Goal: Transaction & Acquisition: Purchase product/service

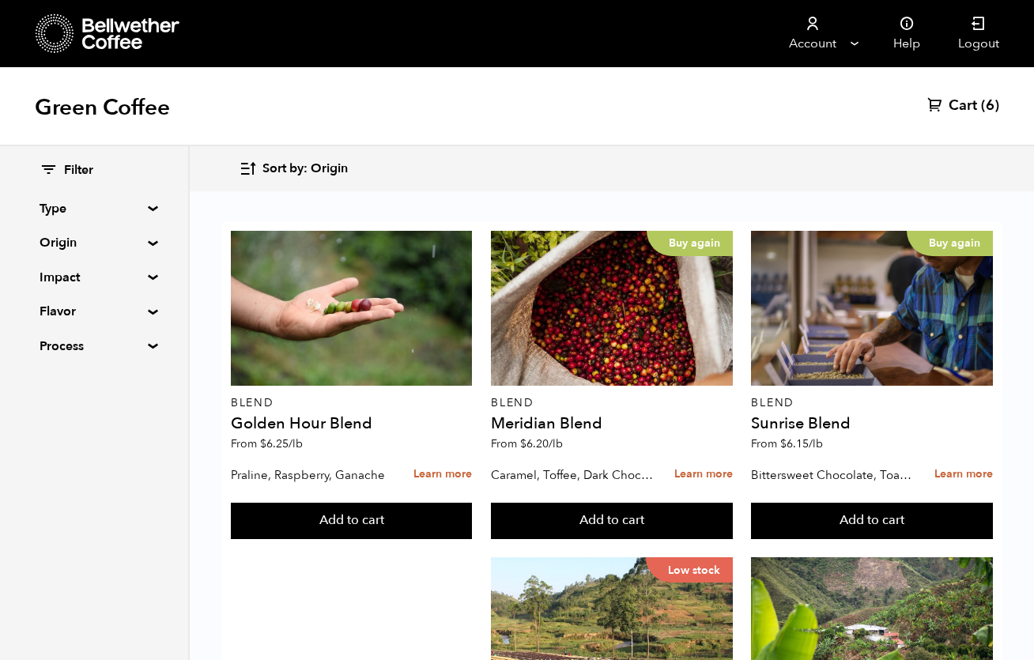
scroll to position [47, 0]
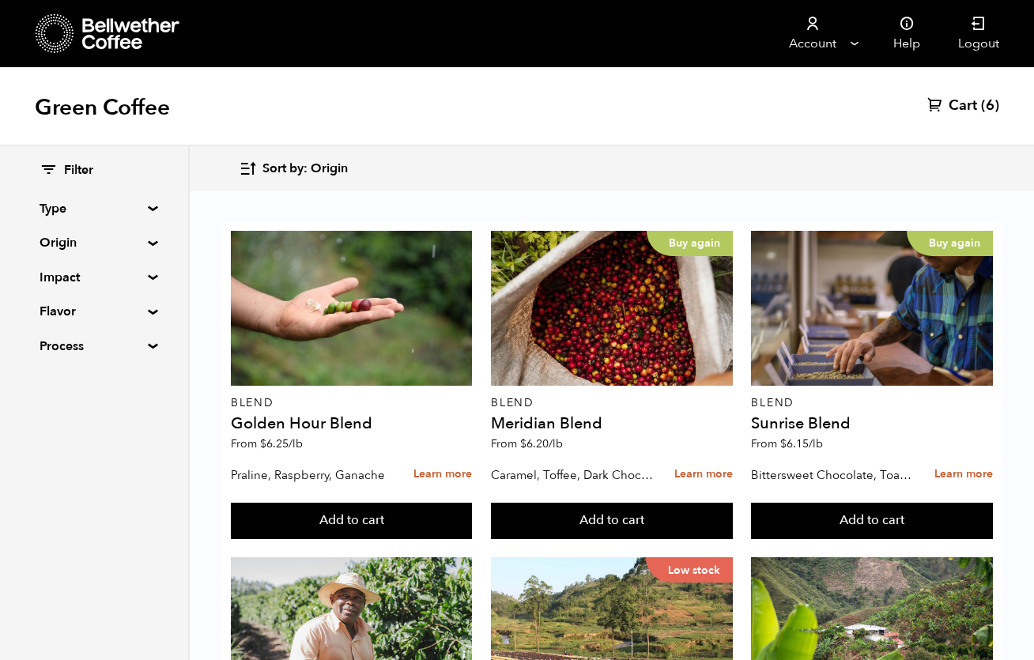
click at [952, 104] on span "Cart" at bounding box center [963, 105] width 28 height 19
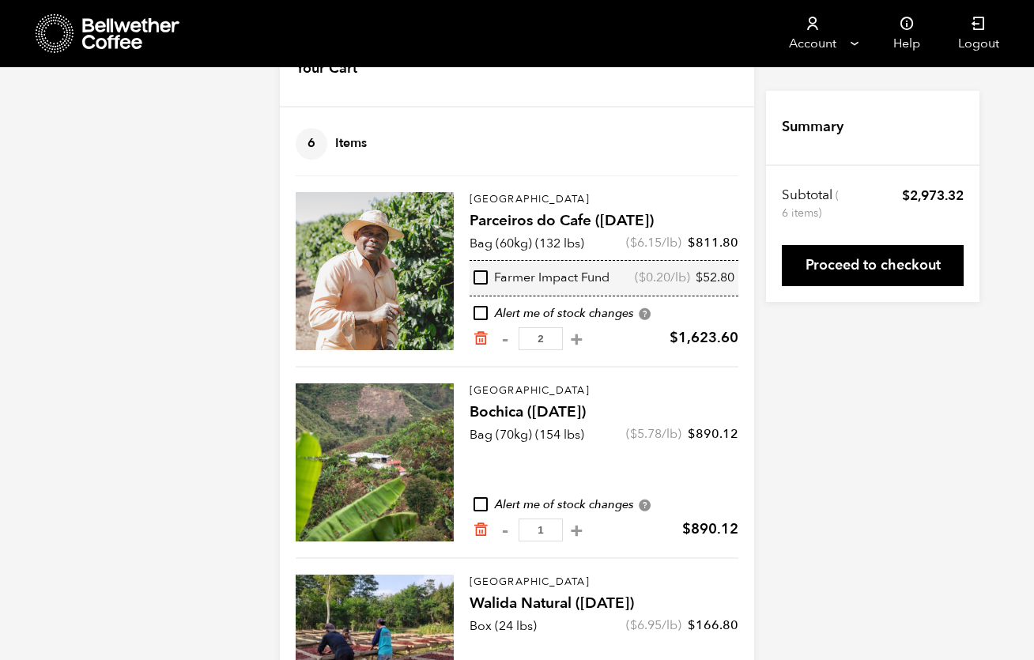
scroll to position [59, 0]
click at [482, 341] on icon "Remove from cart" at bounding box center [481, 338] width 16 height 16
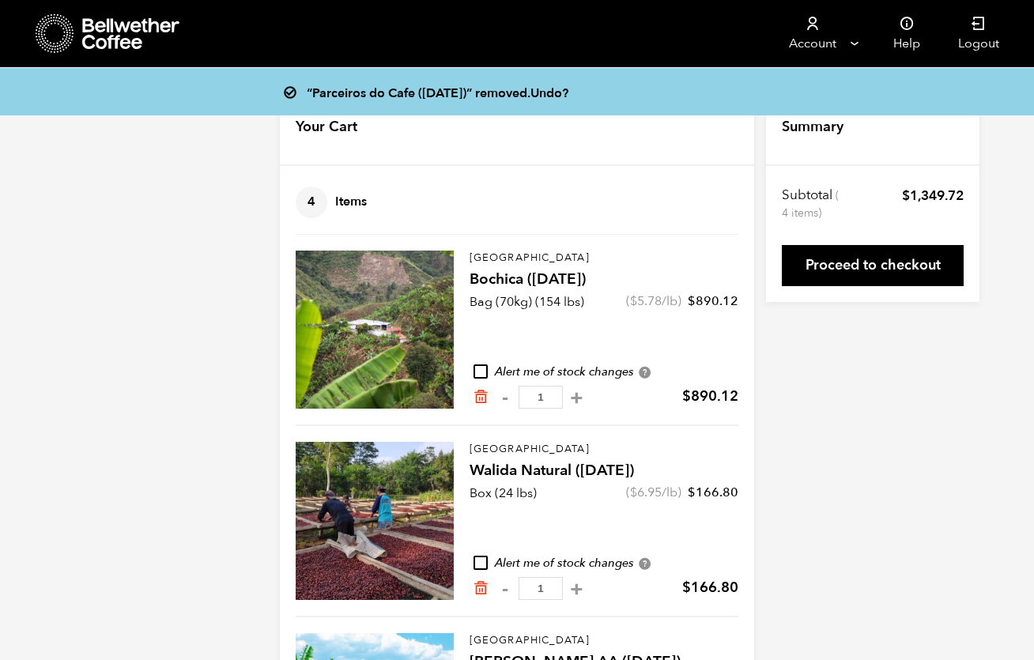
click at [115, 42] on icon at bounding box center [131, 34] width 99 height 32
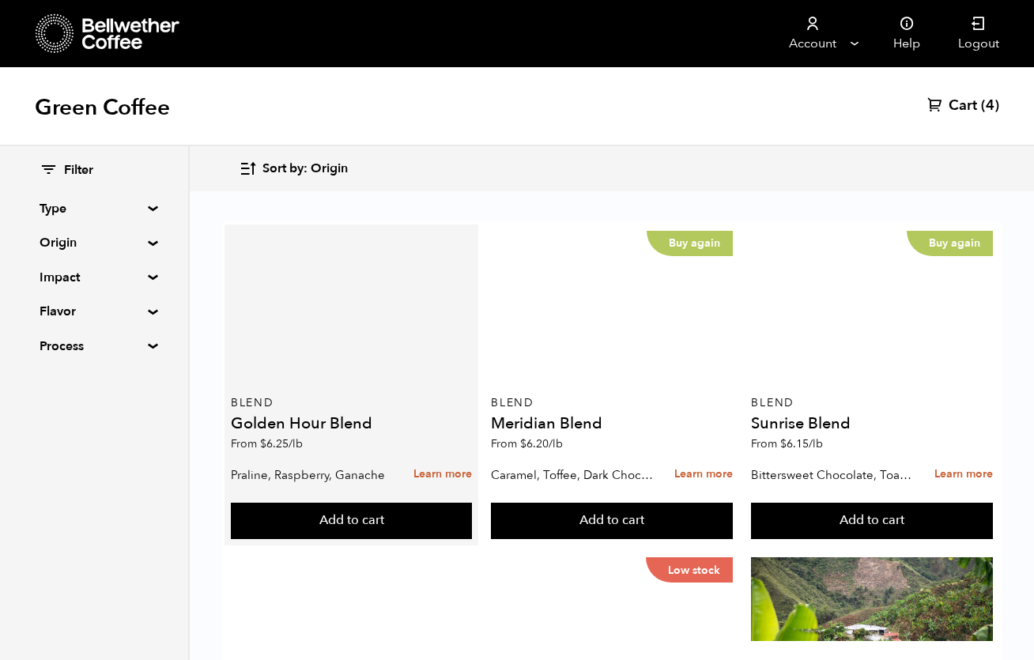
scroll to position [346, 0]
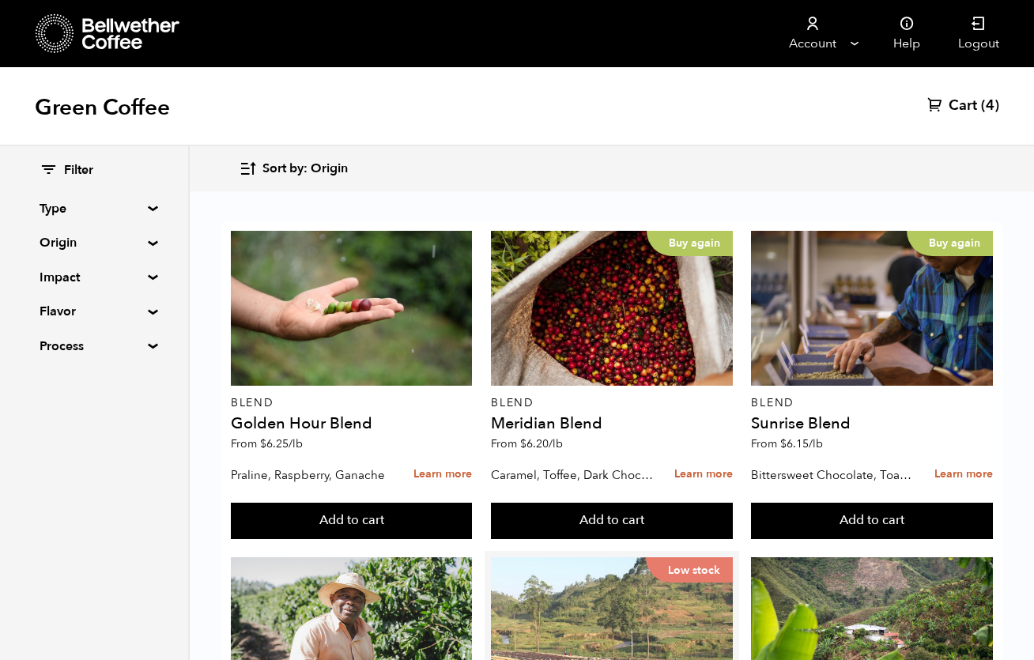
click at [648, 558] on div "Low stock" at bounding box center [611, 635] width 241 height 155
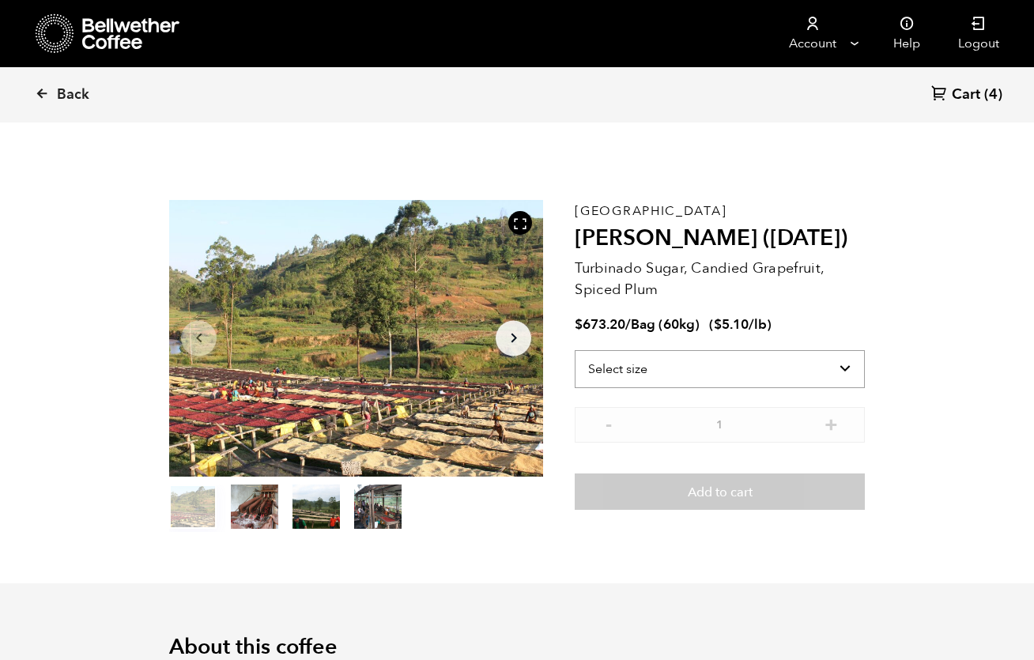
scroll to position [688, 677]
select select "bag-3"
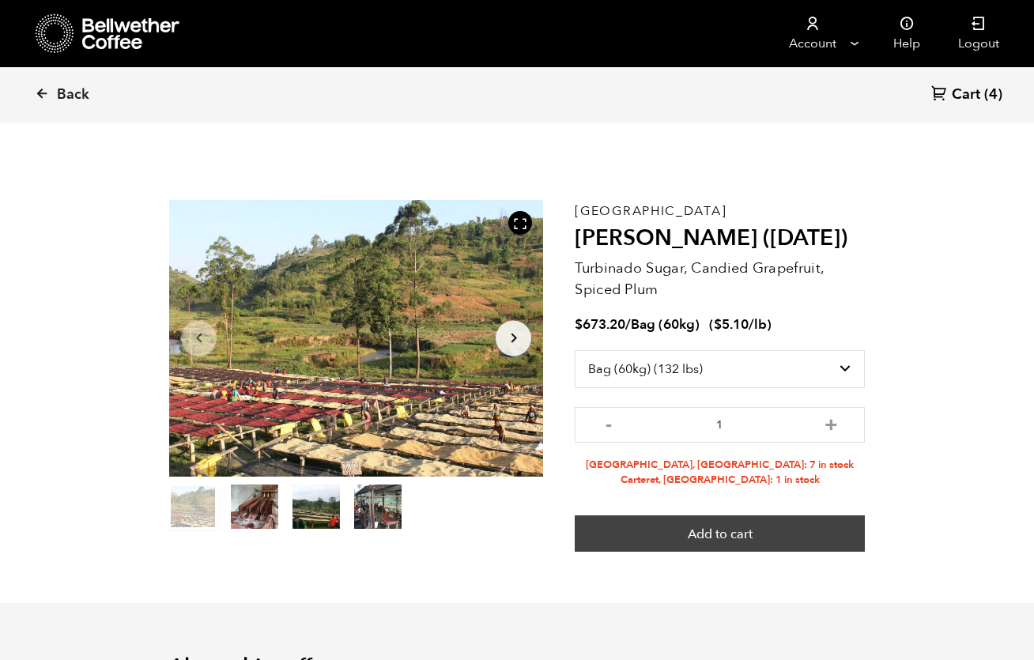
click at [620, 526] on button "Add to cart" at bounding box center [720, 534] width 290 height 36
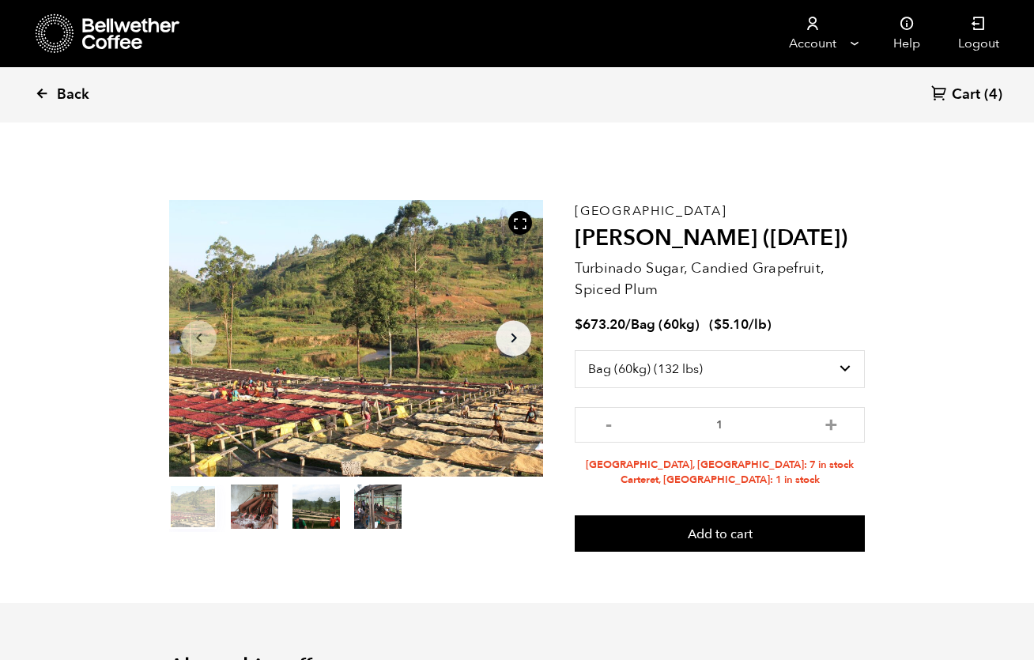
click at [60, 90] on span "Back" at bounding box center [73, 94] width 32 height 19
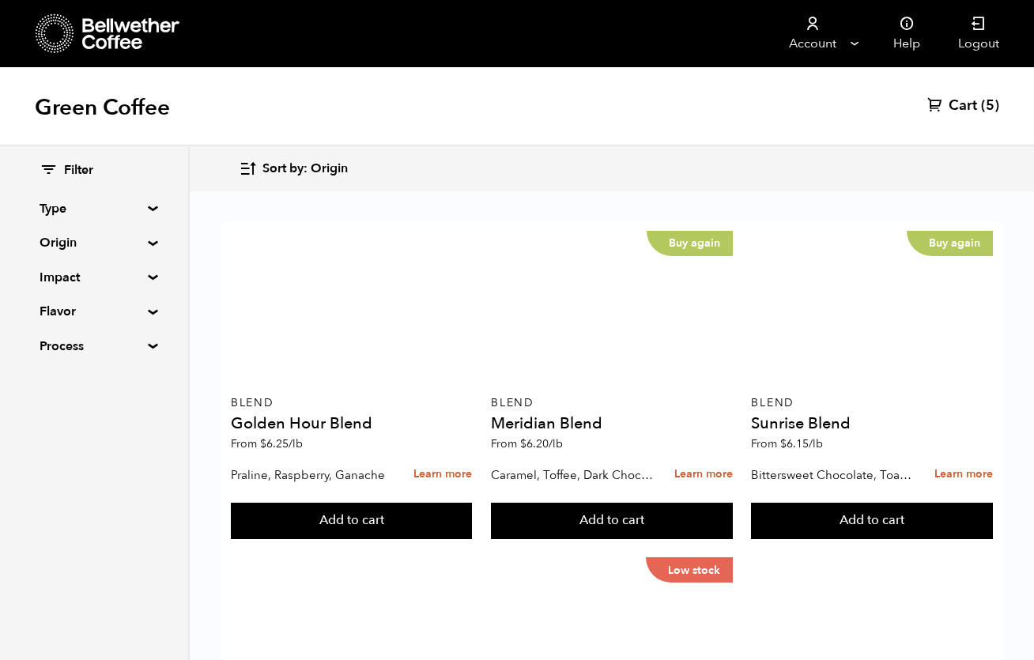
scroll to position [1295, 0]
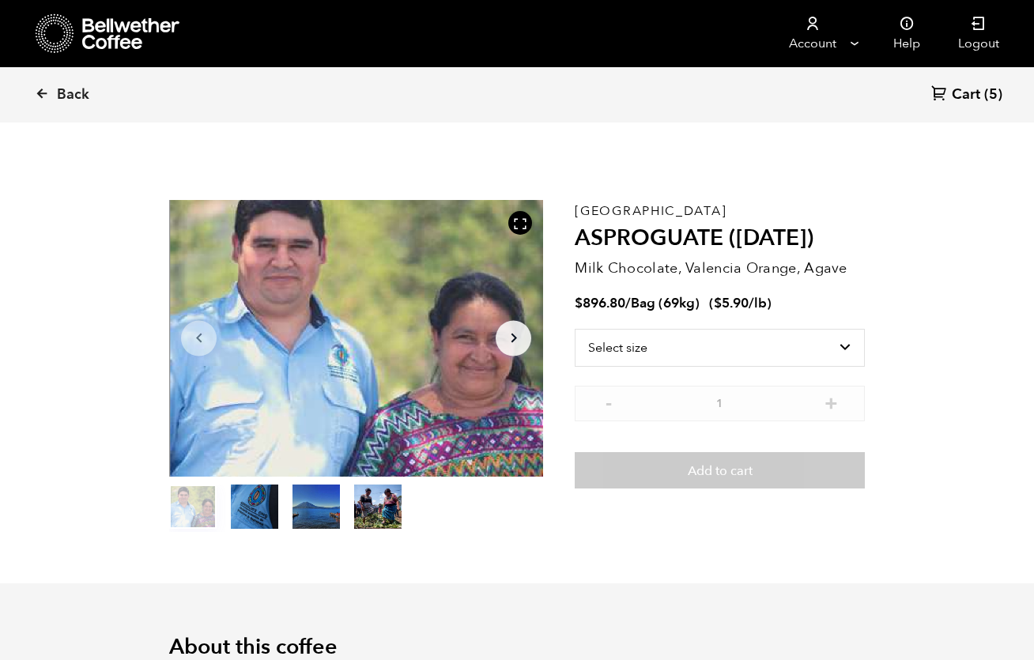
scroll to position [688, 677]
select select "bag-2"
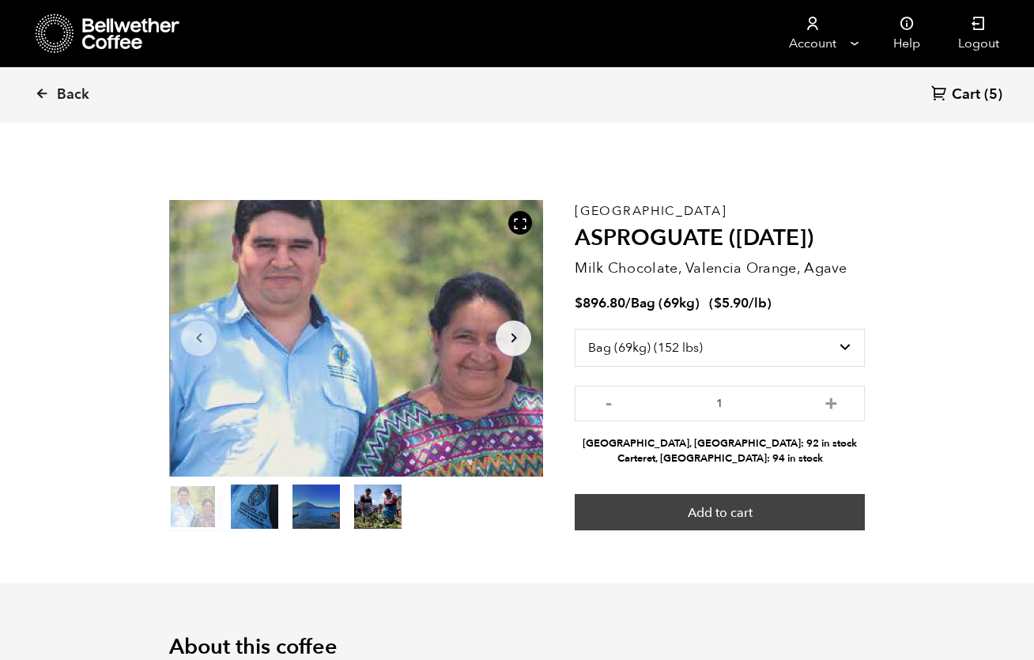
click at [671, 515] on button "Add to cart" at bounding box center [720, 512] width 290 height 36
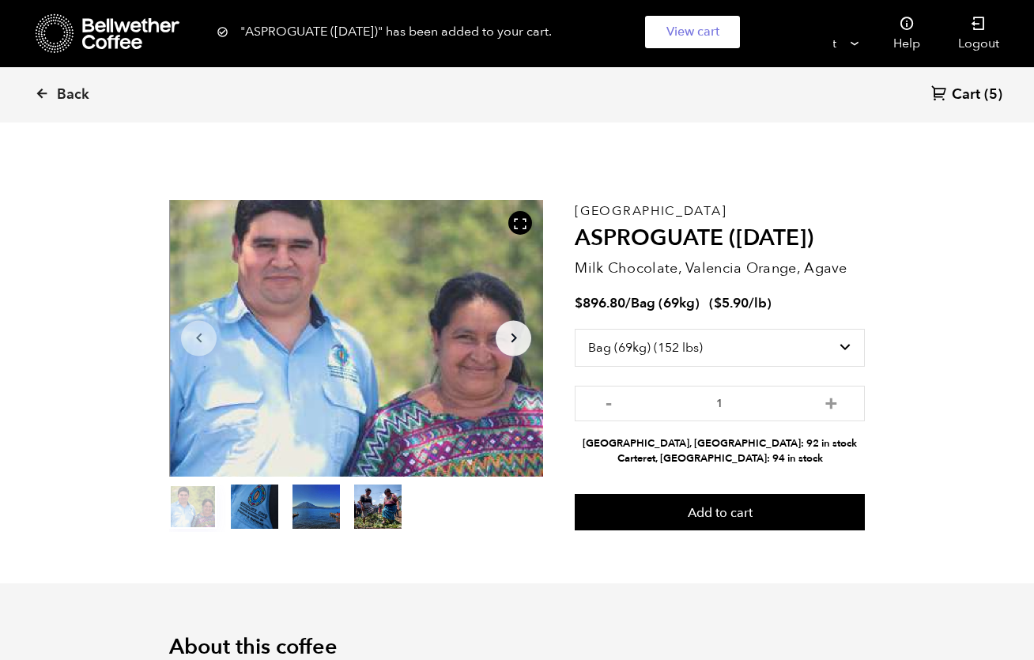
click at [967, 96] on span "Cart" at bounding box center [966, 94] width 28 height 19
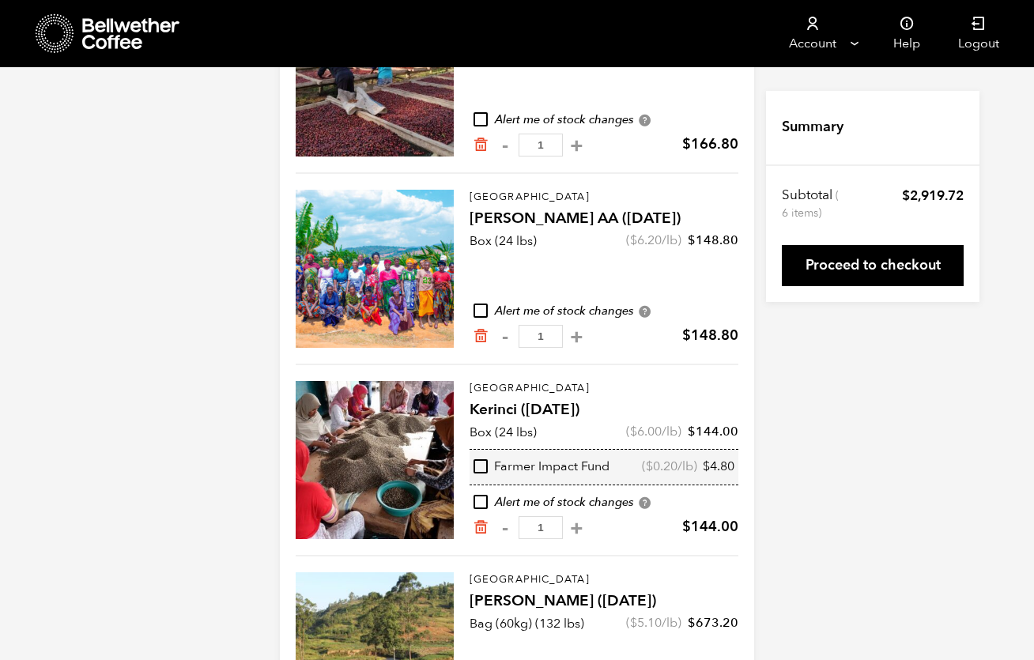
scroll to position [448, 0]
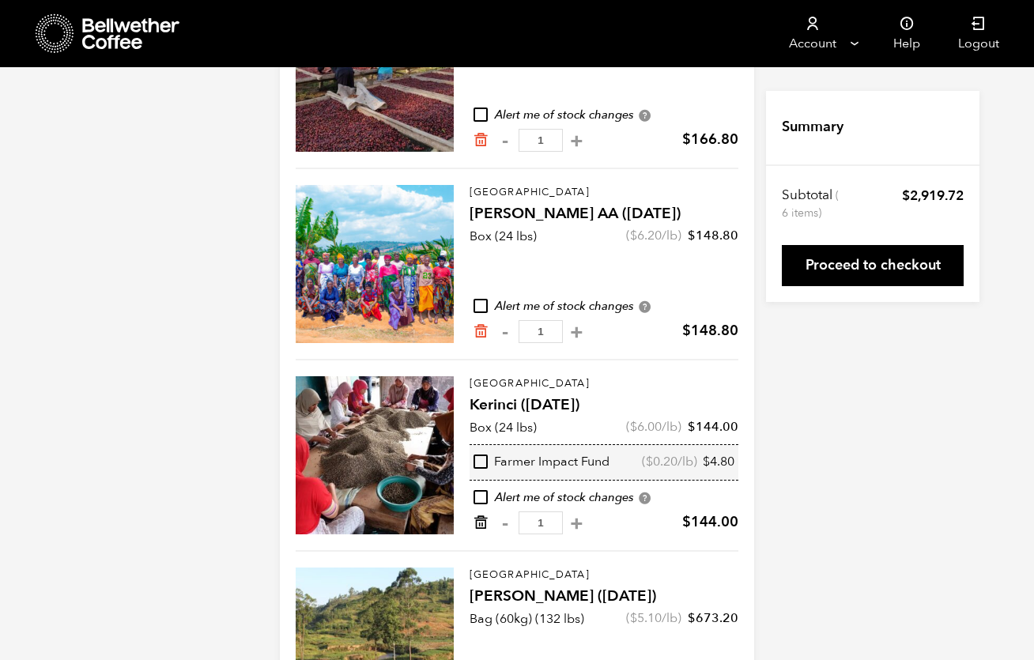
click at [482, 526] on icon "Remove from cart" at bounding box center [481, 523] width 16 height 16
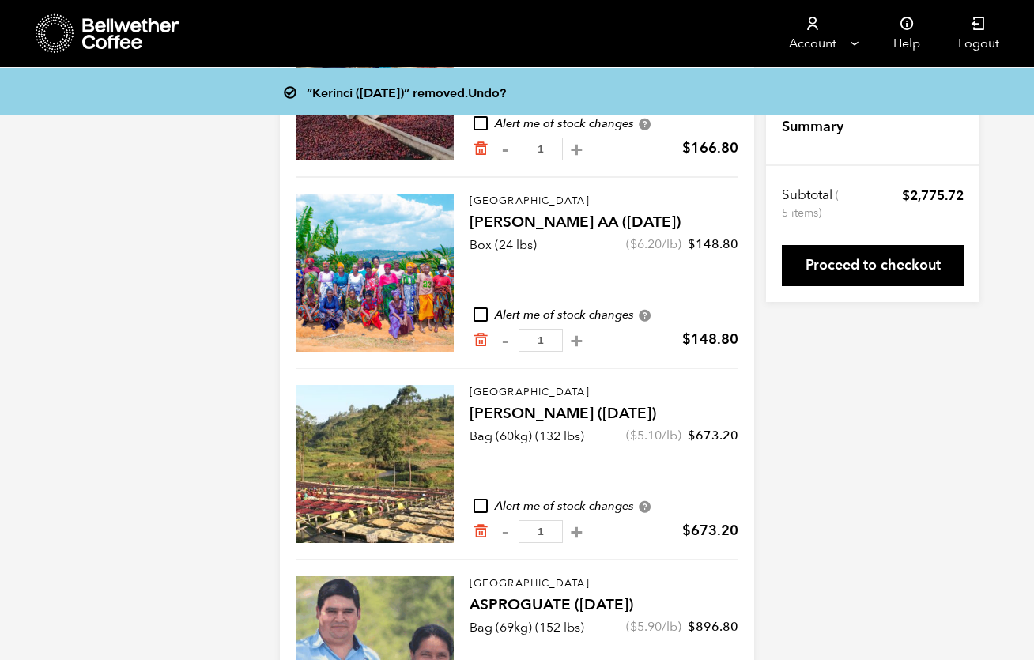
scroll to position [441, 0]
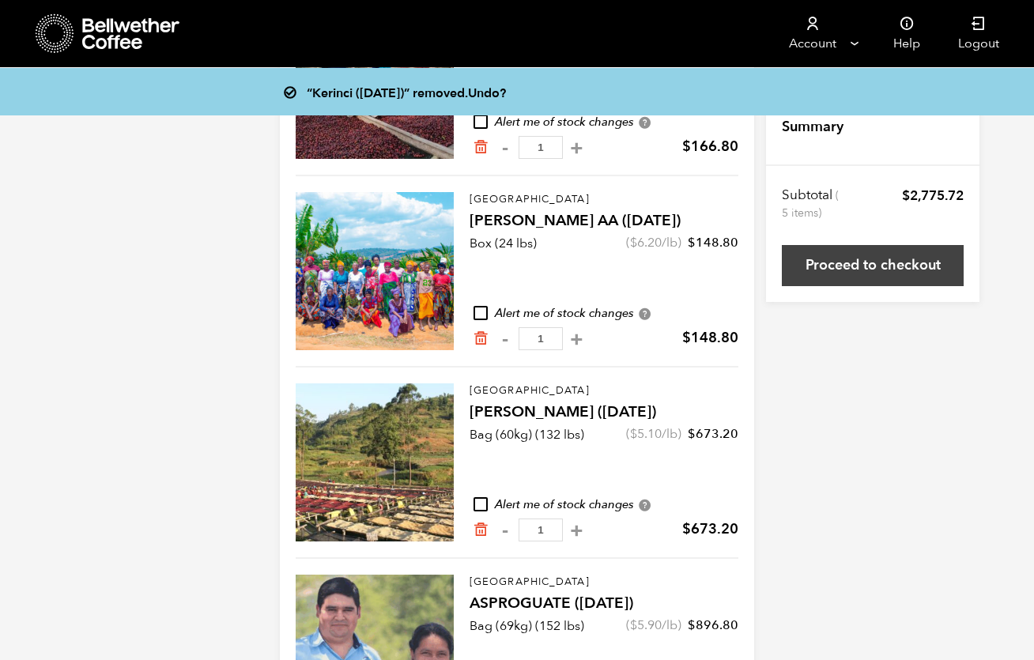
click at [855, 267] on link "Proceed to checkout" at bounding box center [873, 265] width 182 height 41
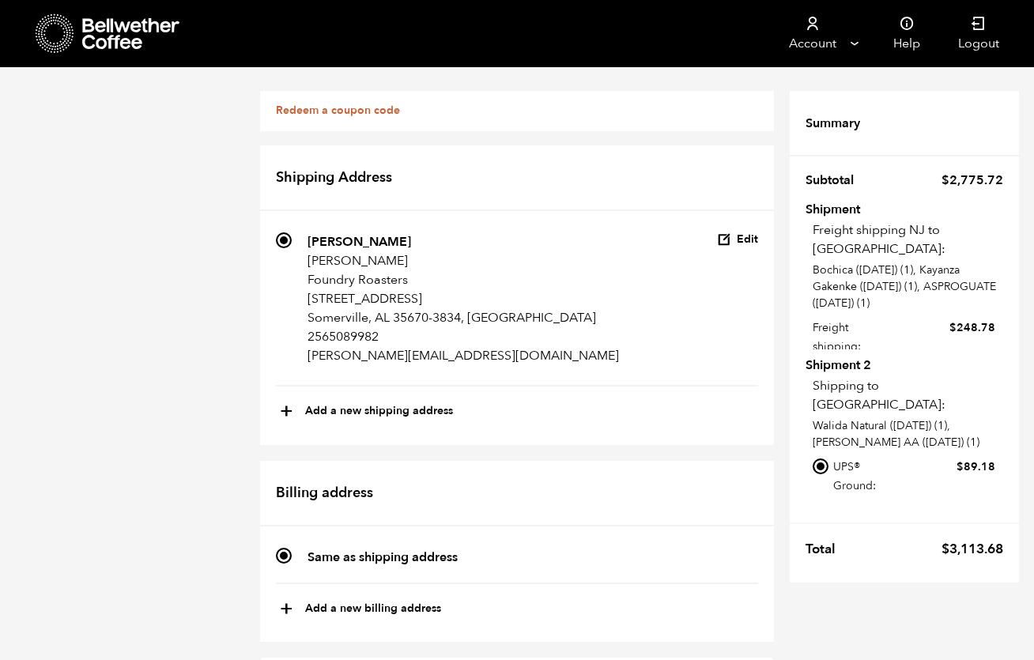
click at [388, 110] on link "Redeem a coupon code" at bounding box center [338, 110] width 124 height 15
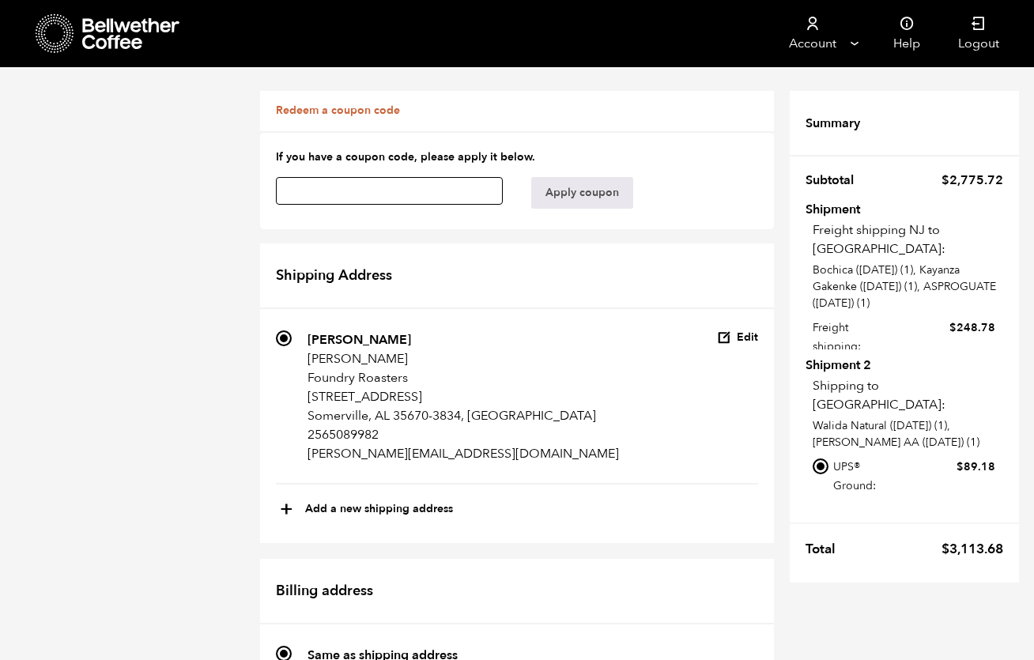
click at [380, 192] on input "text" at bounding box center [389, 191] width 227 height 28
paste input "njdbdycjcobnzis8"
type input "njdbdycjcobnzis8"
click at [588, 191] on button "Apply coupon" at bounding box center [582, 193] width 102 height 32
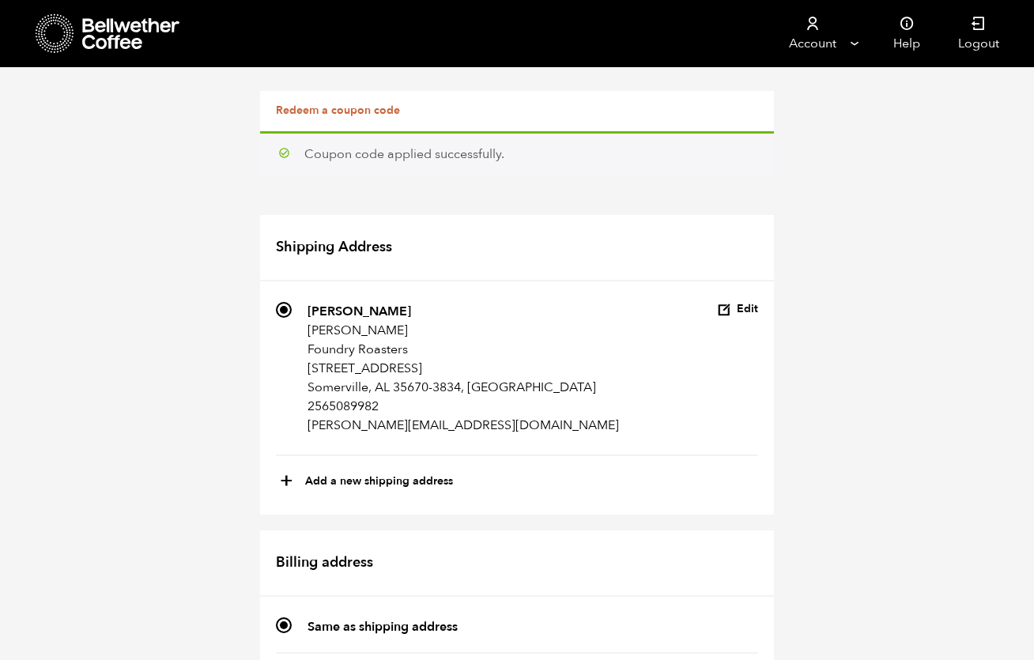
scroll to position [1416, 0]
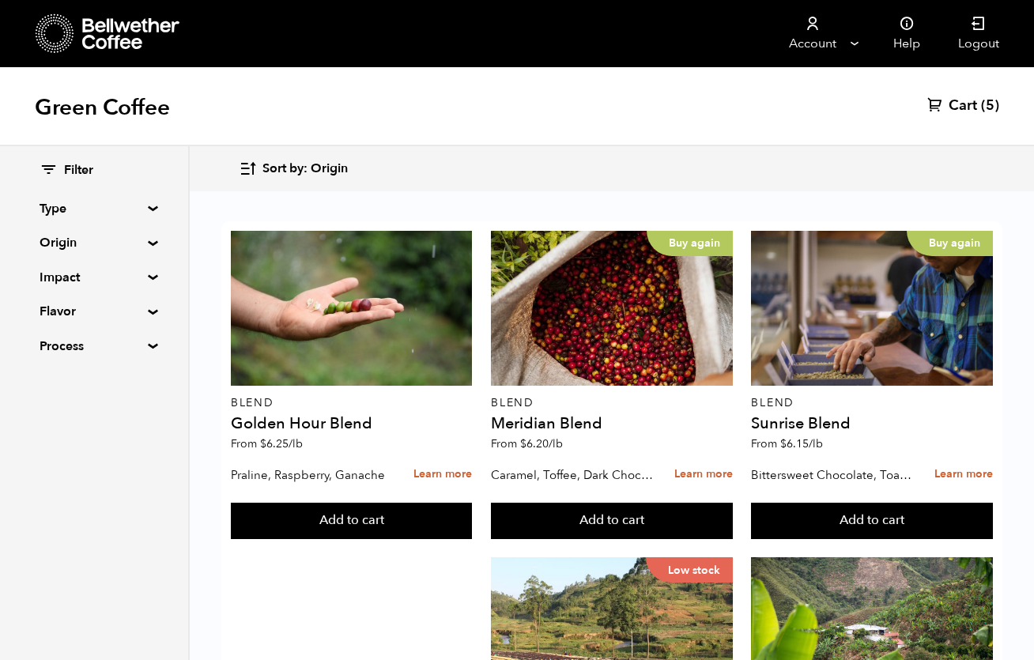
scroll to position [459, 0]
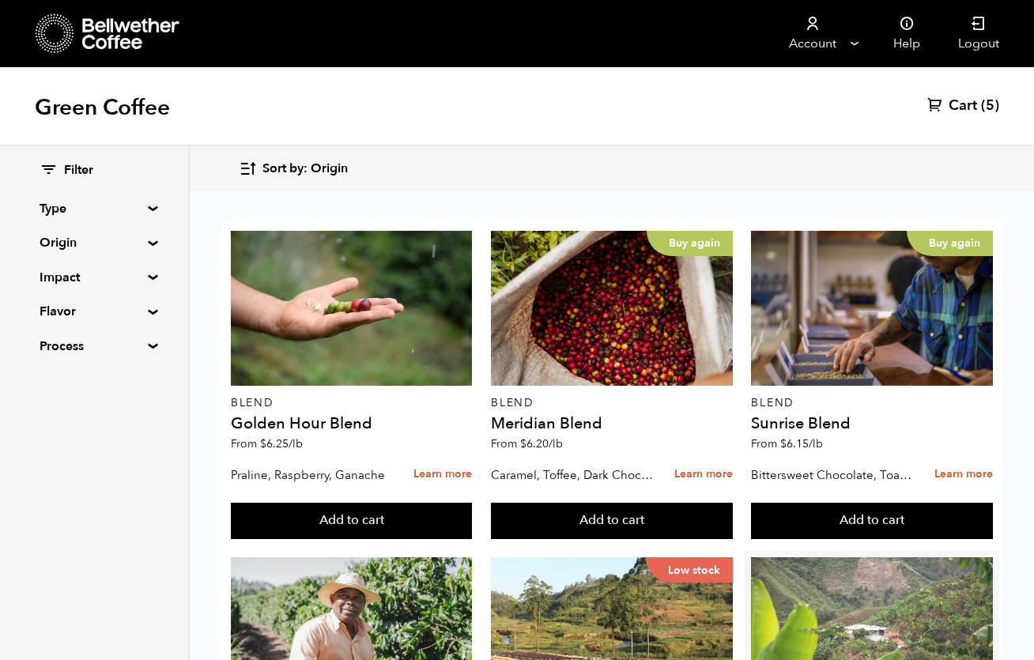
click at [819, 558] on div at bounding box center [871, 635] width 241 height 155
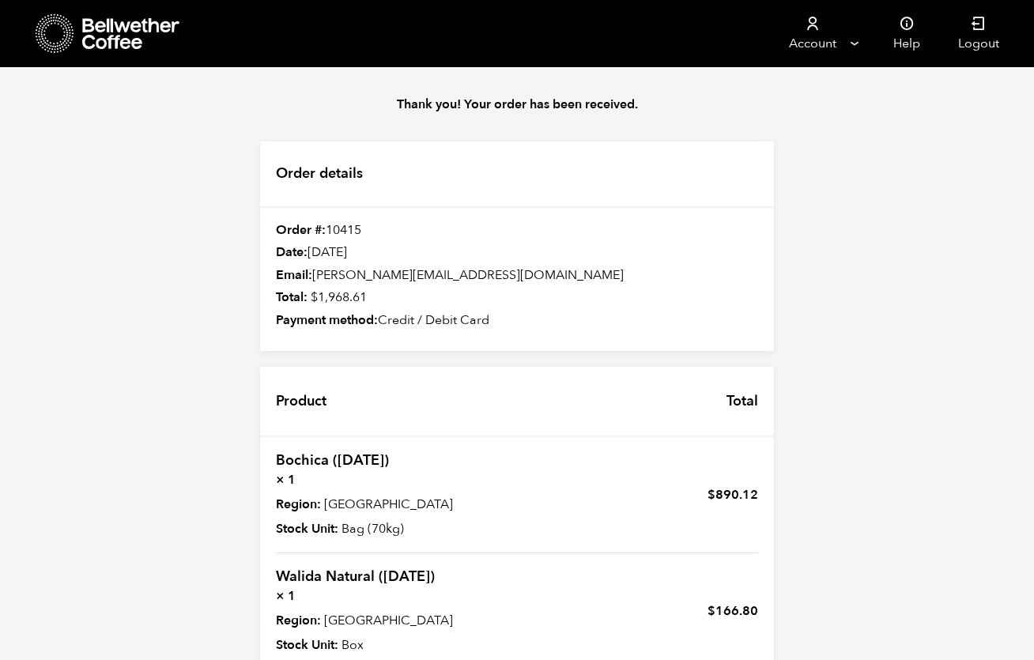
scroll to position [561, 0]
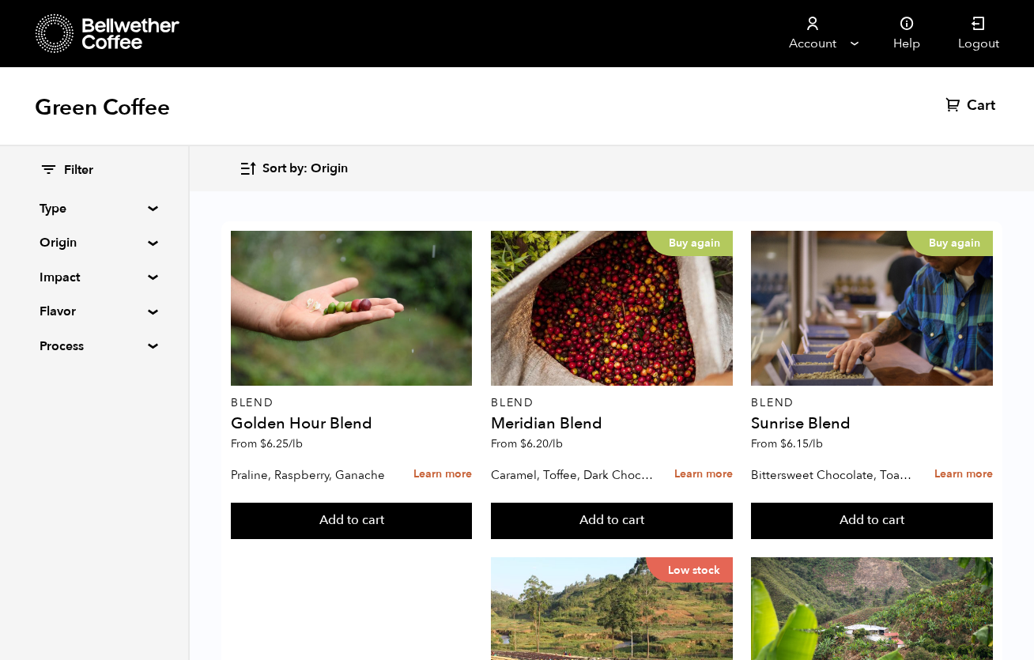
scroll to position [1560, 0]
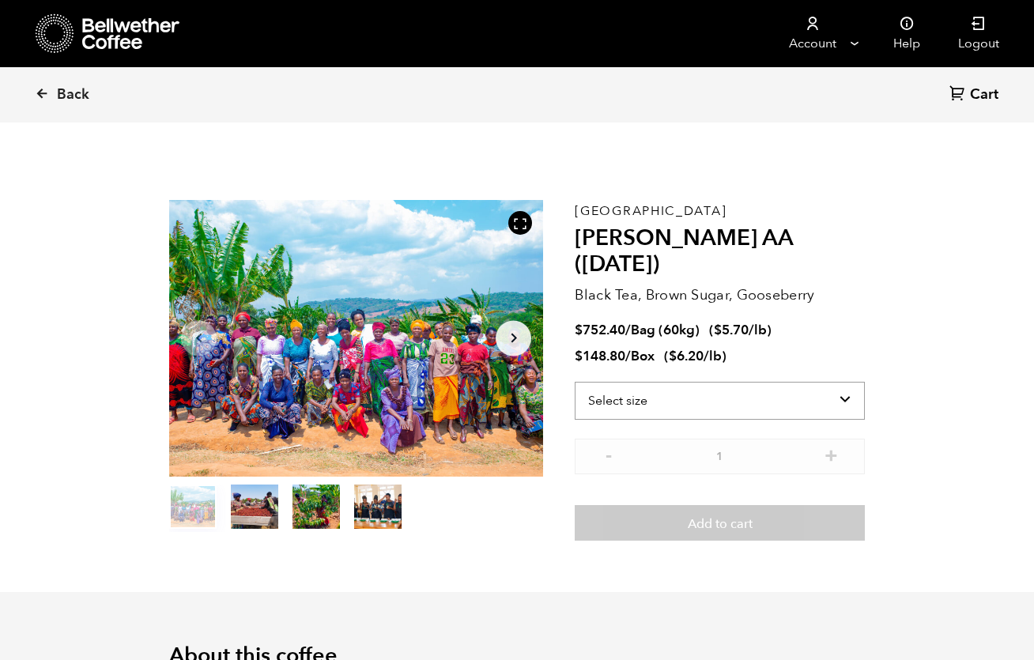
scroll to position [688, 677]
select select "bag-3"
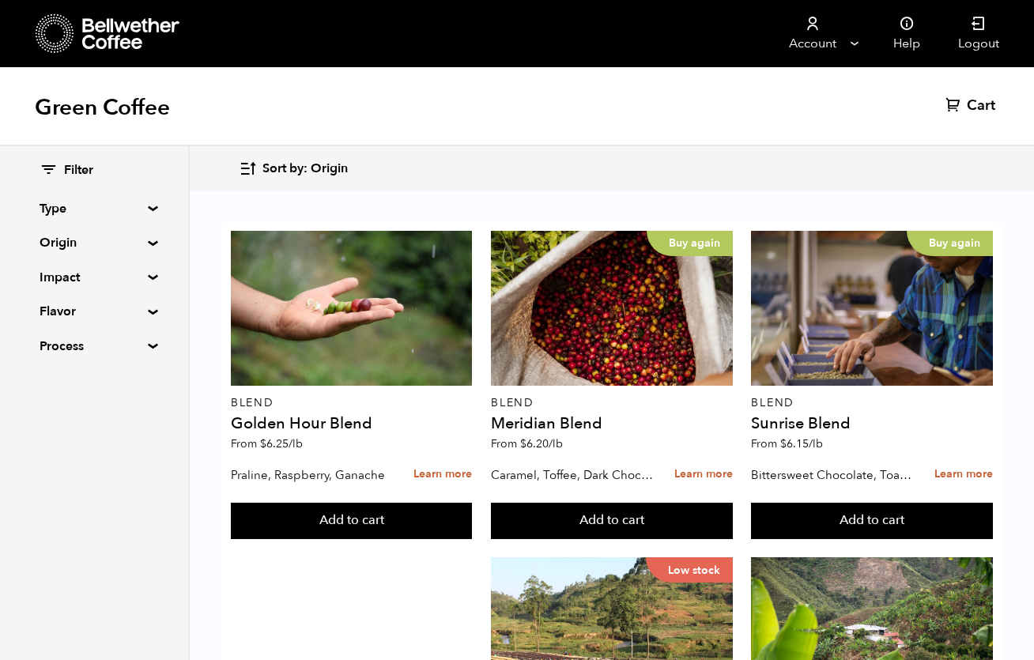
scroll to position [475, 0]
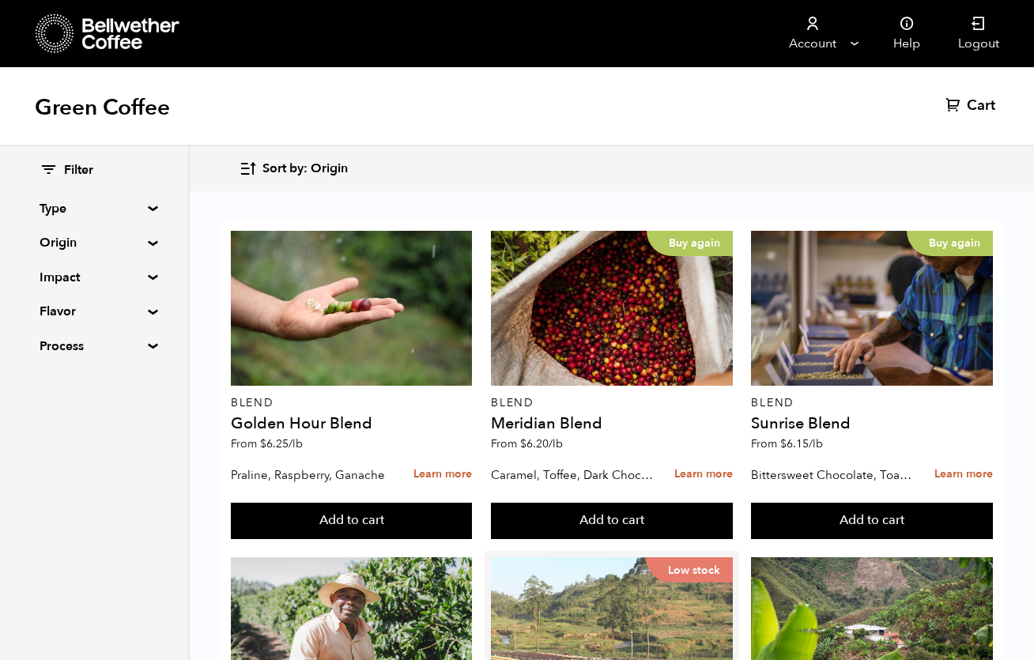
click at [639, 558] on div "Low stock" at bounding box center [611, 635] width 241 height 155
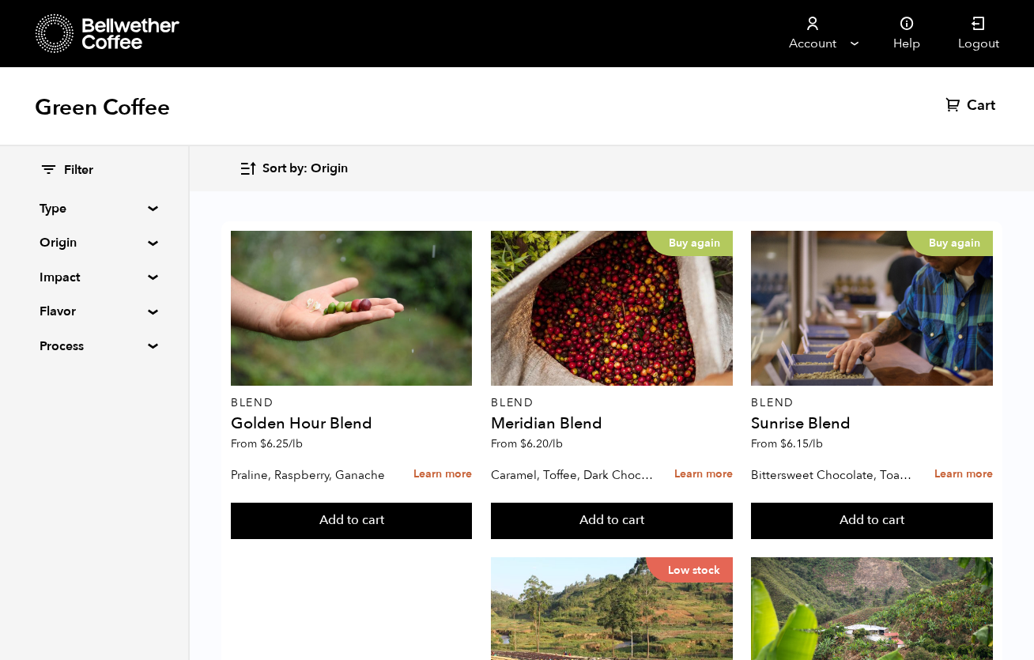
scroll to position [331, 0]
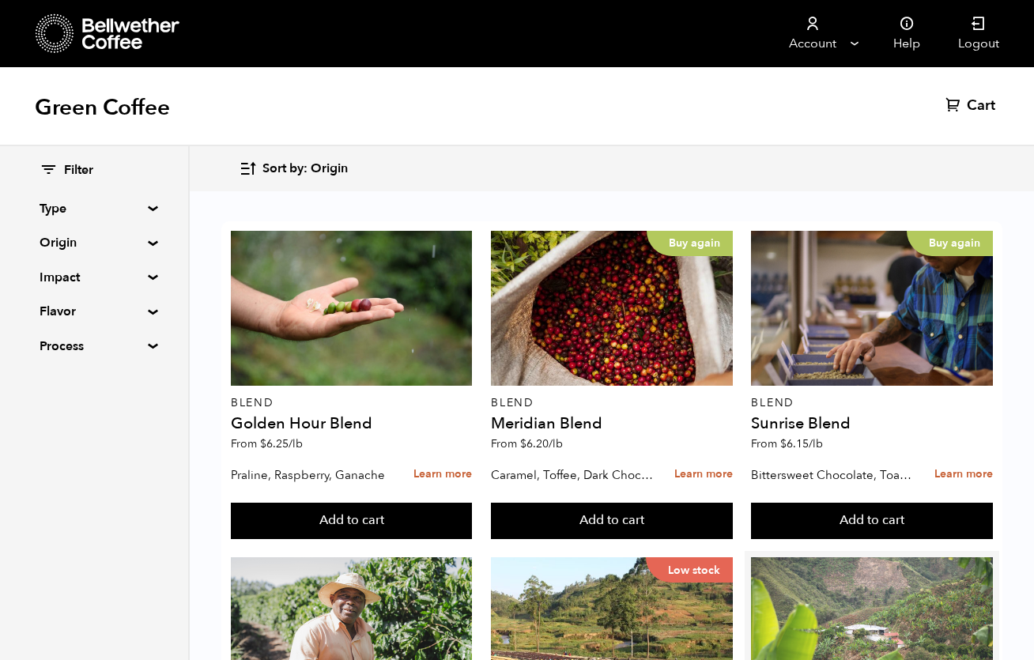
click at [797, 558] on div at bounding box center [871, 635] width 241 height 155
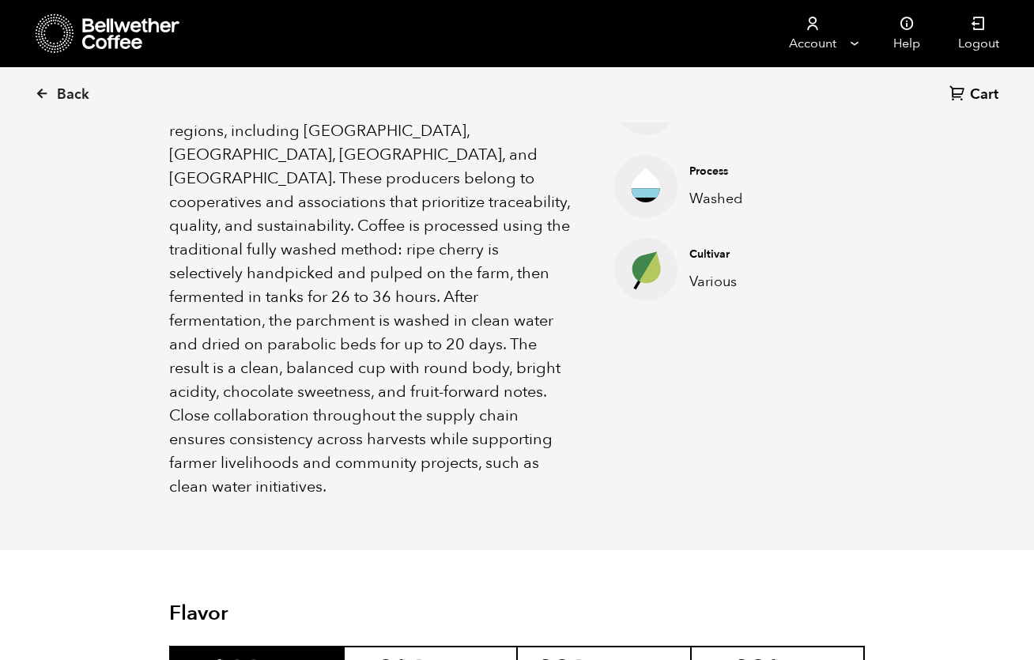
scroll to position [584, 0]
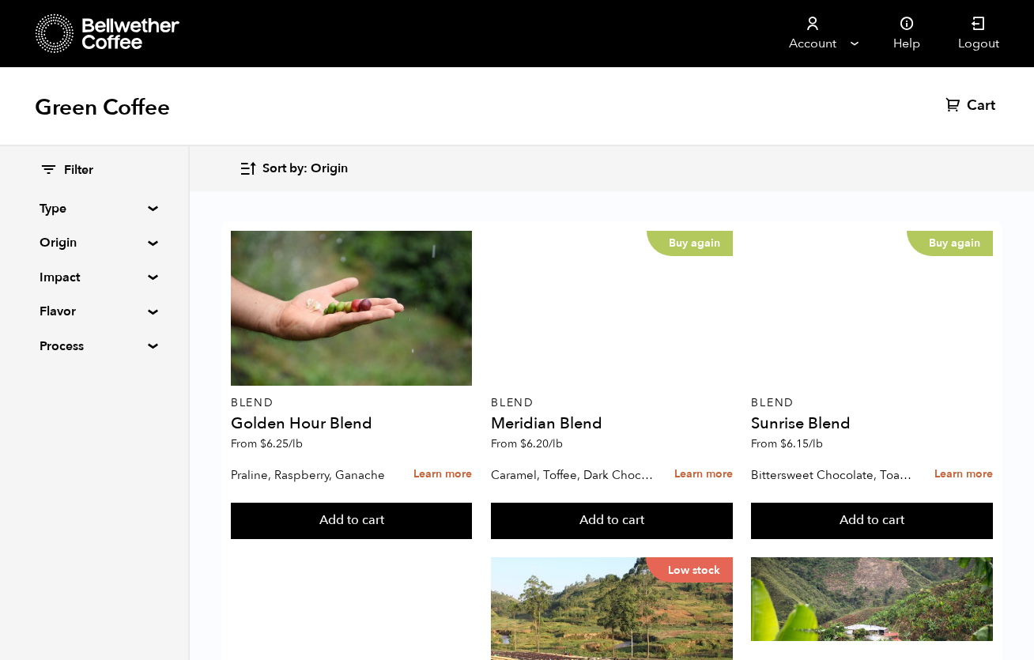
scroll to position [1338, 0]
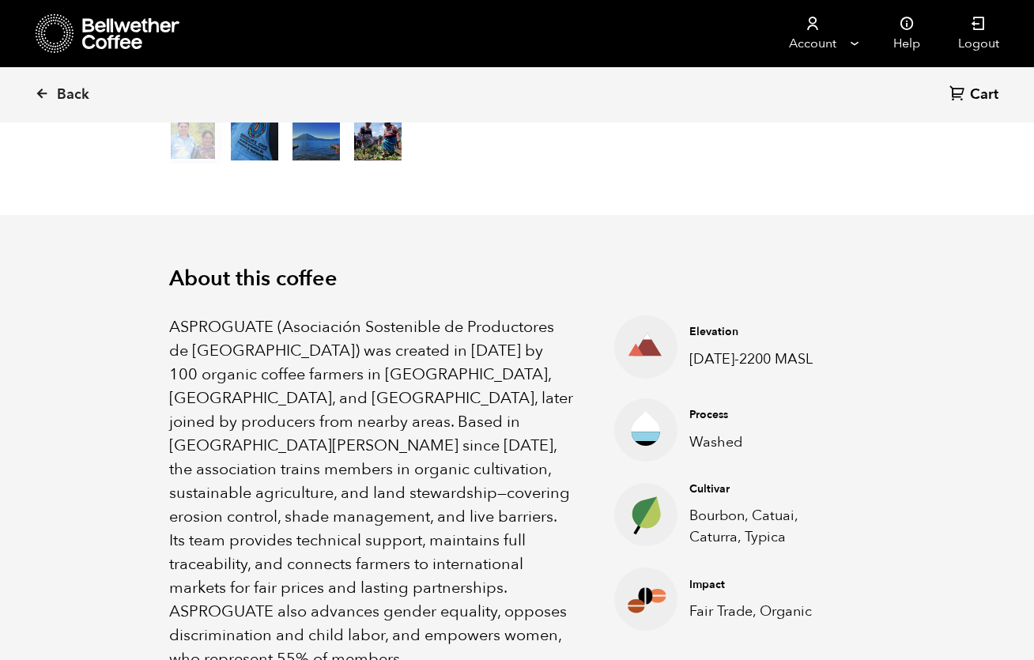
scroll to position [478, 0]
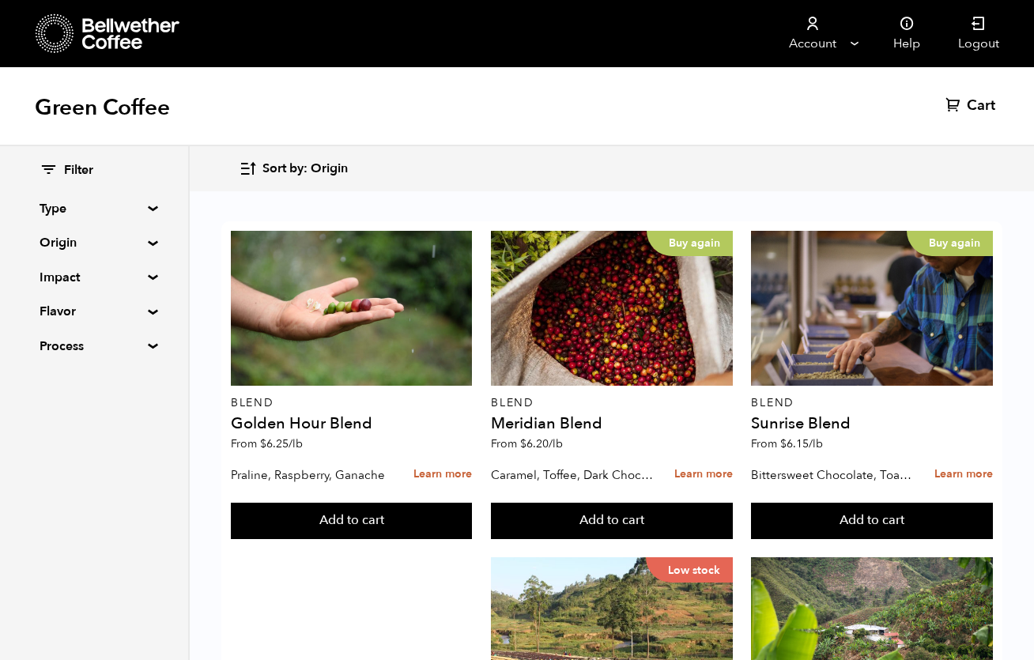
scroll to position [1560, 0]
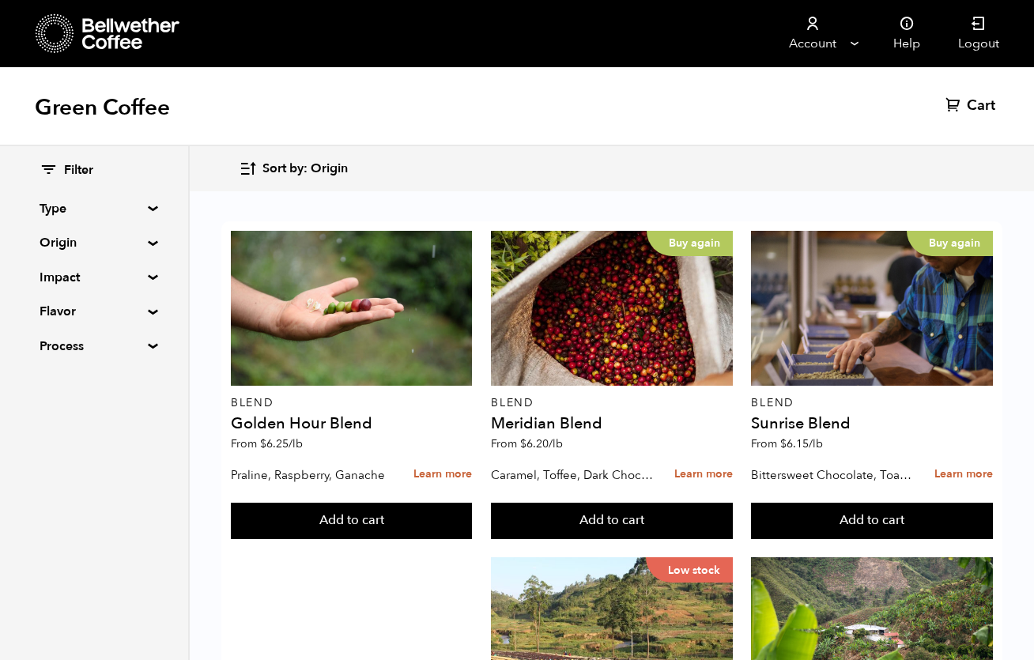
scroll to position [1560, 0]
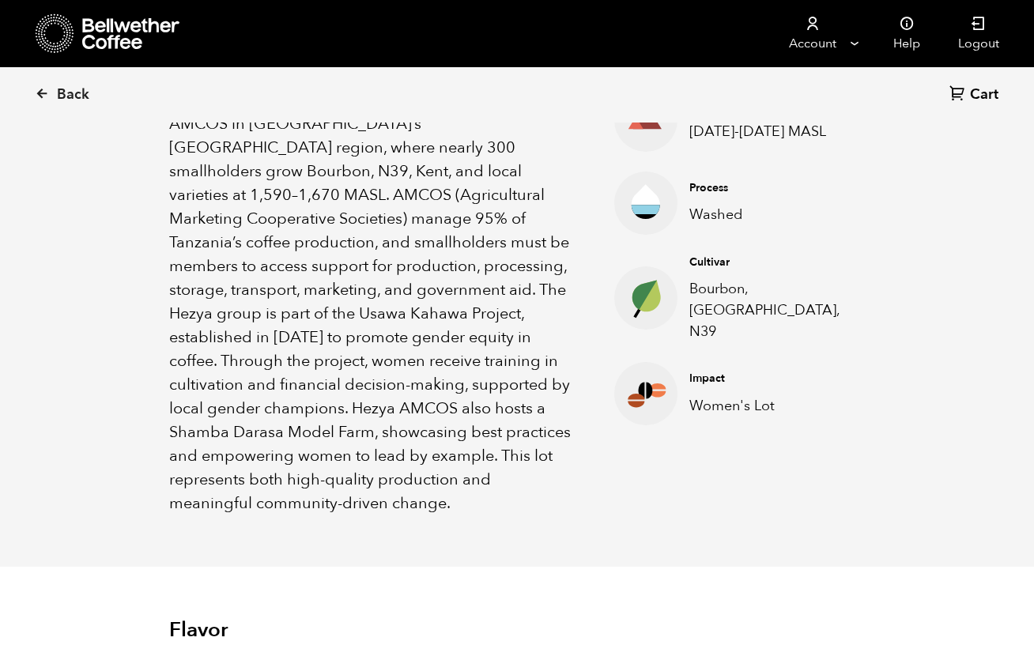
scroll to position [628, 0]
